Goal: Information Seeking & Learning: Learn about a topic

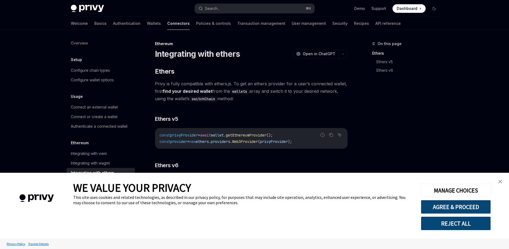
click at [500, 183] on img "close banner" at bounding box center [500, 182] width 4 height 4
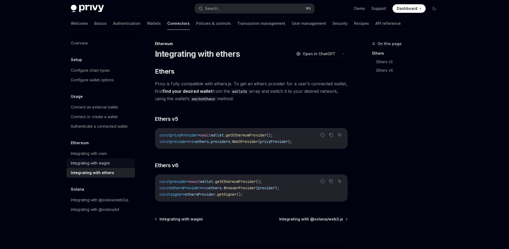
click at [101, 164] on div "Integrating with wagmi" at bounding box center [90, 163] width 39 height 6
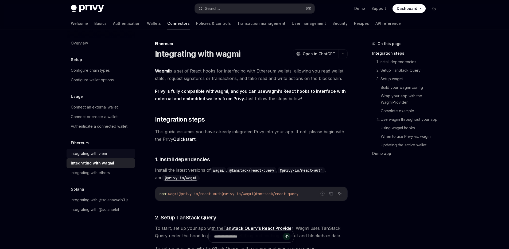
click at [106, 152] on div "Integrating with viem" at bounding box center [89, 154] width 36 height 6
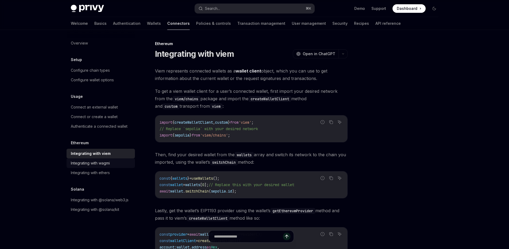
click at [99, 167] on link "Integrating with wagmi" at bounding box center [100, 164] width 68 height 10
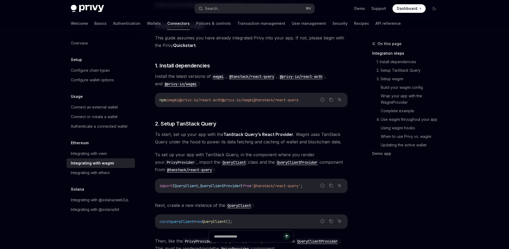
scroll to position [96, 0]
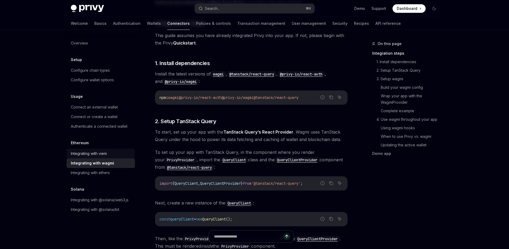
click at [93, 152] on div "Integrating with viem" at bounding box center [89, 154] width 36 height 6
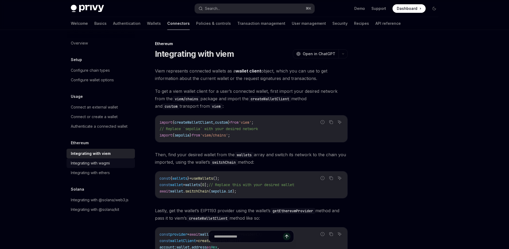
click at [95, 160] on div "Integrating with wagmi" at bounding box center [90, 163] width 39 height 6
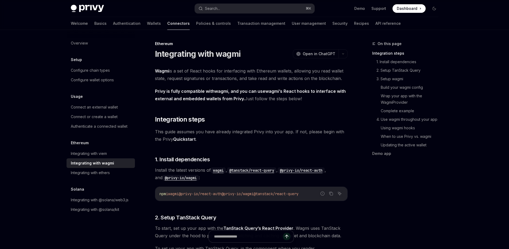
type textarea "*"
